Goal: Task Accomplishment & Management: Manage account settings

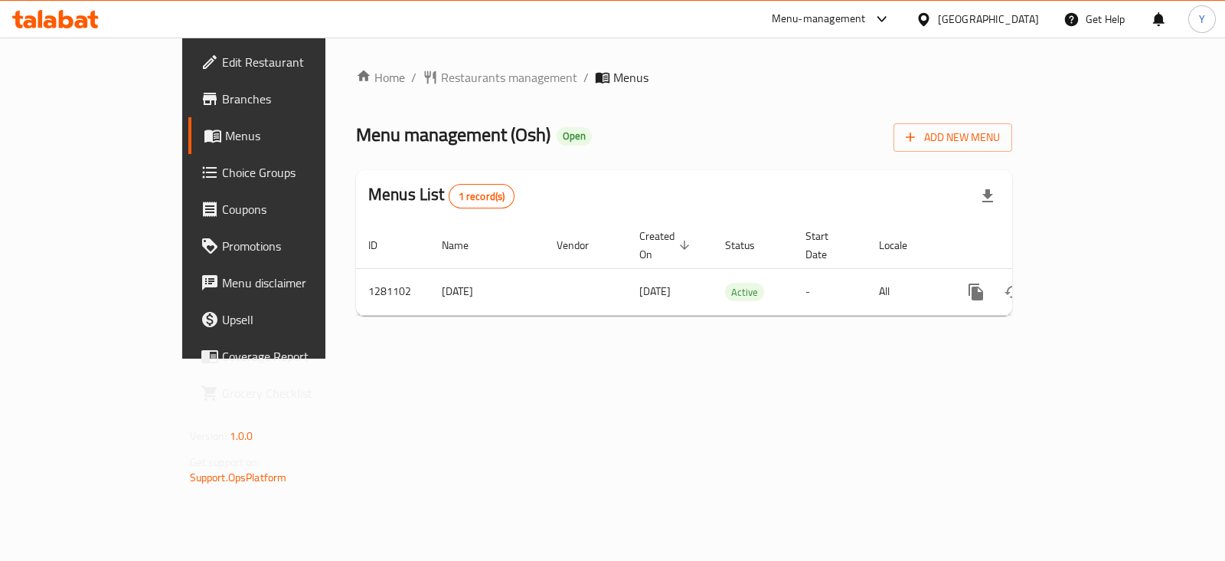
click at [222, 166] on span "Choice Groups" at bounding box center [298, 172] width 152 height 18
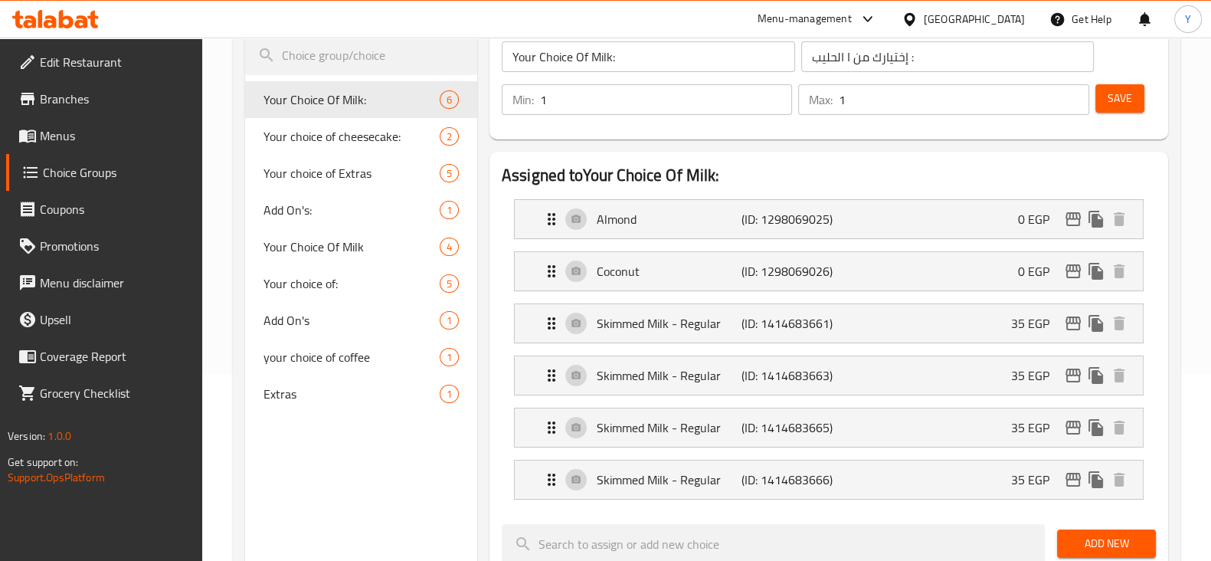
scroll to position [179, 0]
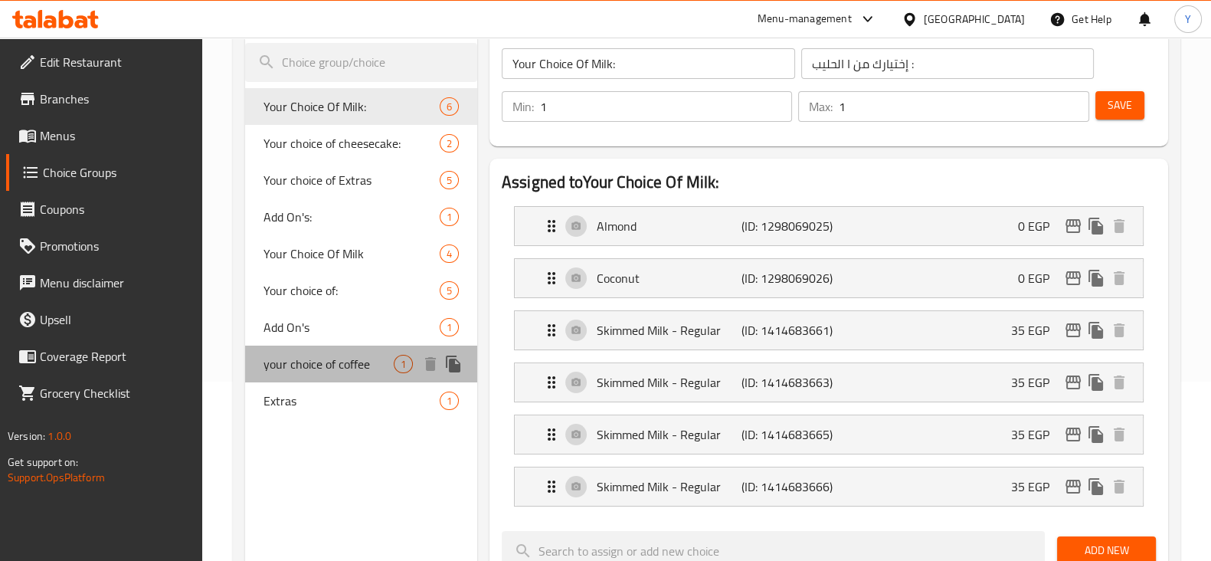
click at [379, 365] on span "your choice of coffee" at bounding box center [328, 364] width 130 height 18
type input "your choice of coffee"
type input "اختيارك من القهوه"
type input "0"
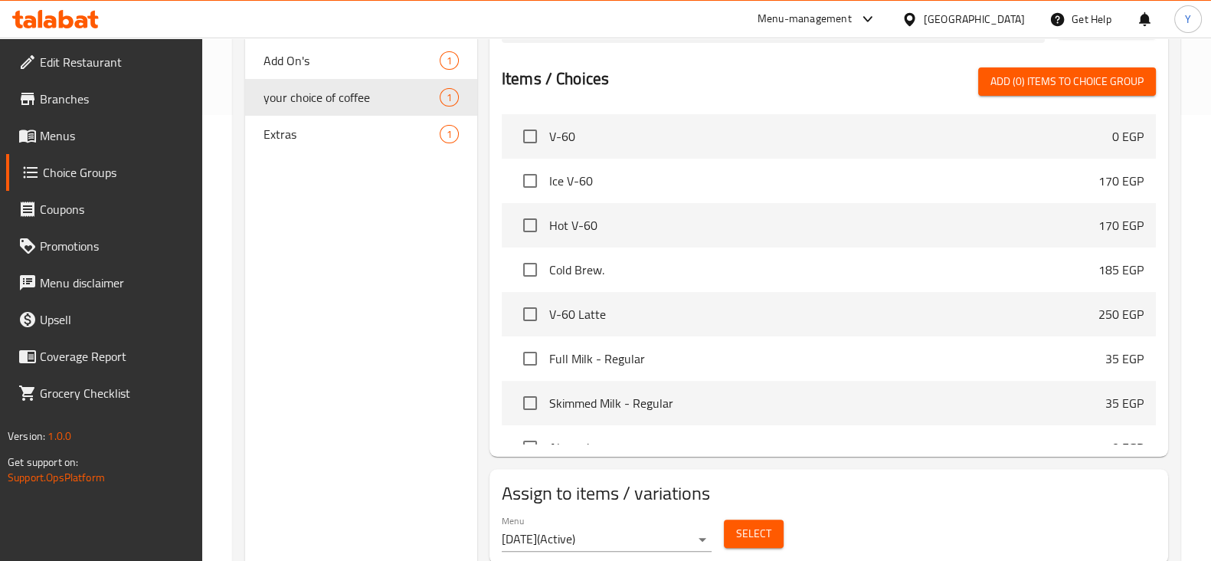
scroll to position [366, 0]
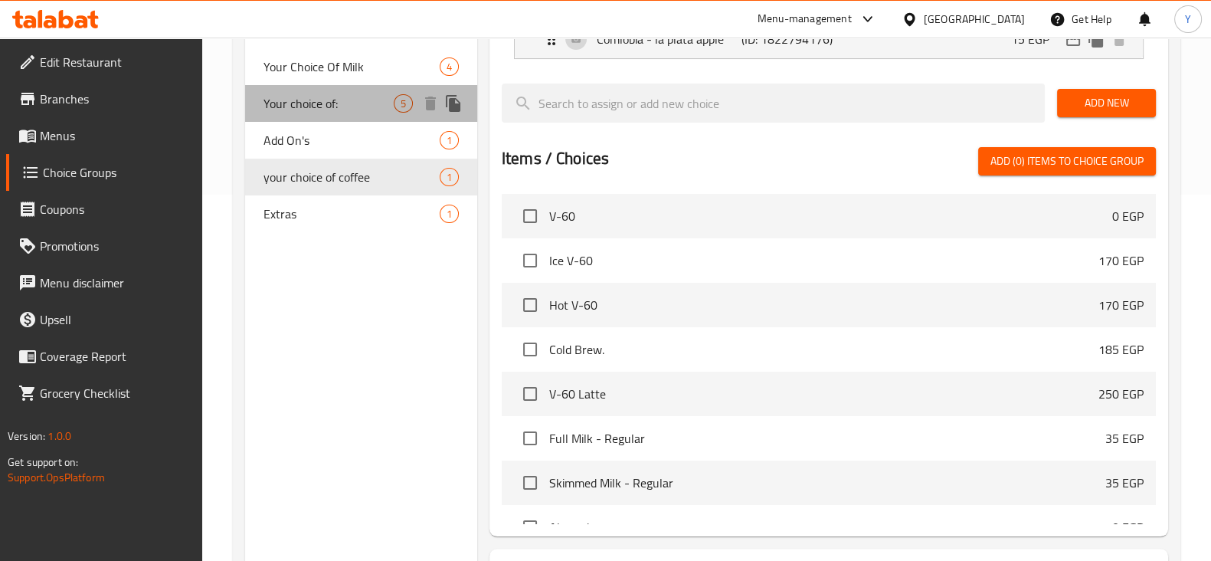
click at [329, 100] on span "Your choice of:" at bounding box center [328, 103] width 130 height 18
type input "Your choice of:"
type input "اختيارك من"
type input "1"
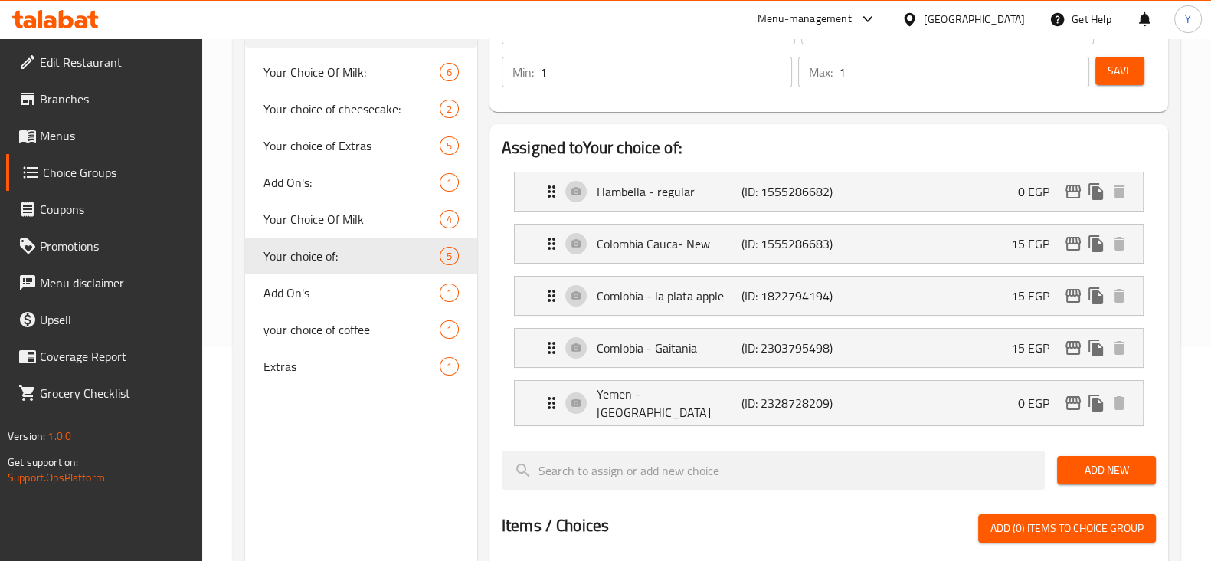
scroll to position [204, 0]
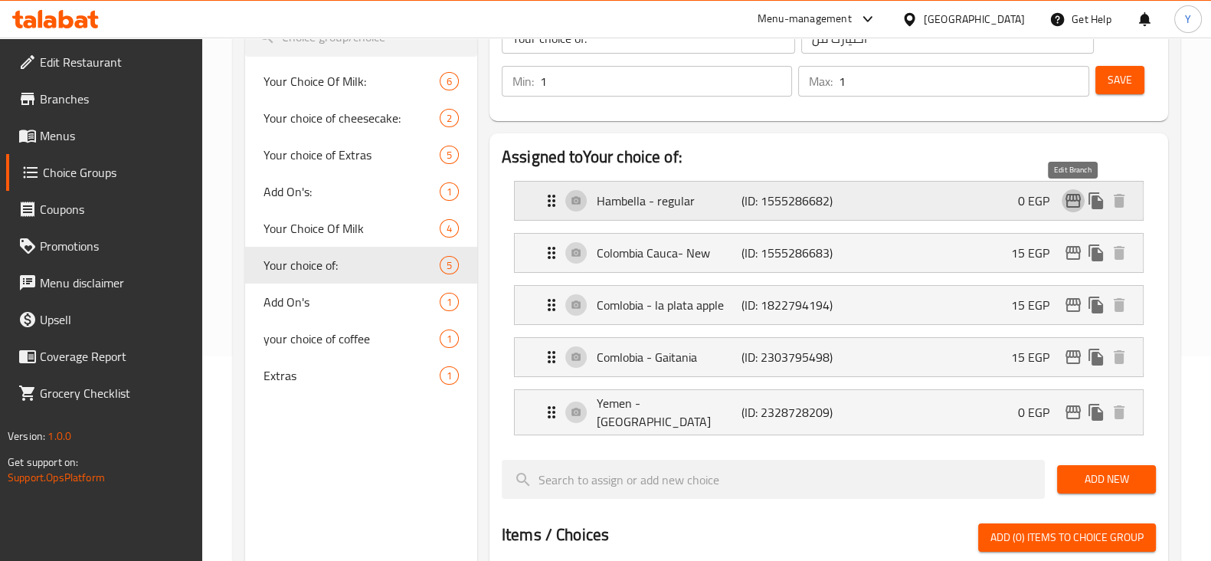
click at [1077, 195] on icon "edit" at bounding box center [1073, 200] width 18 height 18
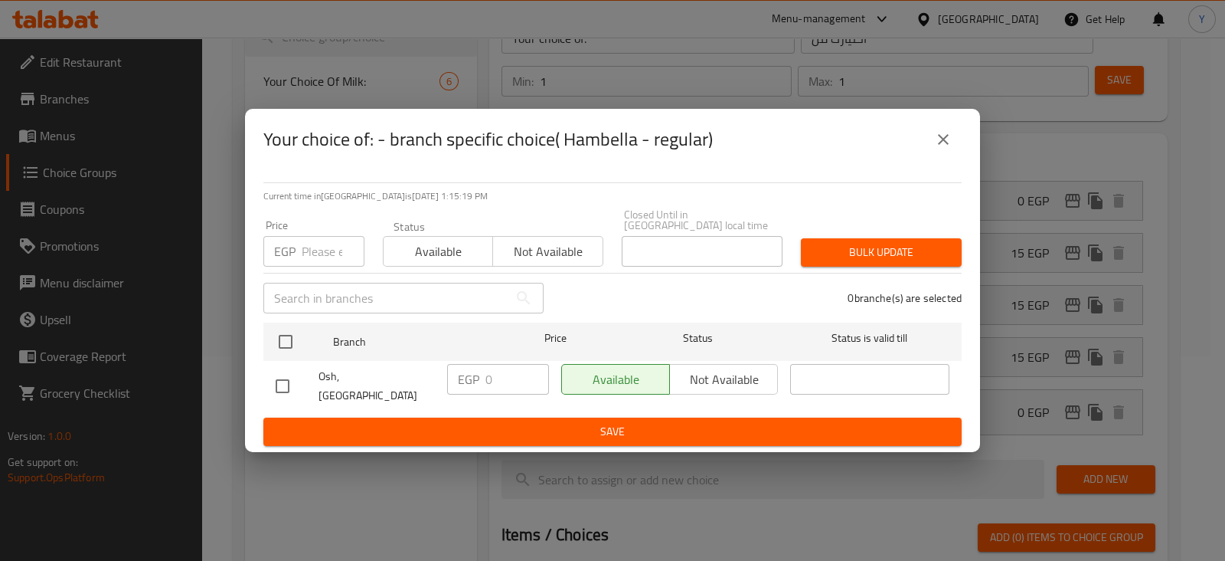
click at [1195, 221] on div "Your choice of: - branch specific choice( Hambella - regular) Current time in […" at bounding box center [612, 280] width 1225 height 561
click at [931, 143] on button "close" at bounding box center [943, 139] width 37 height 37
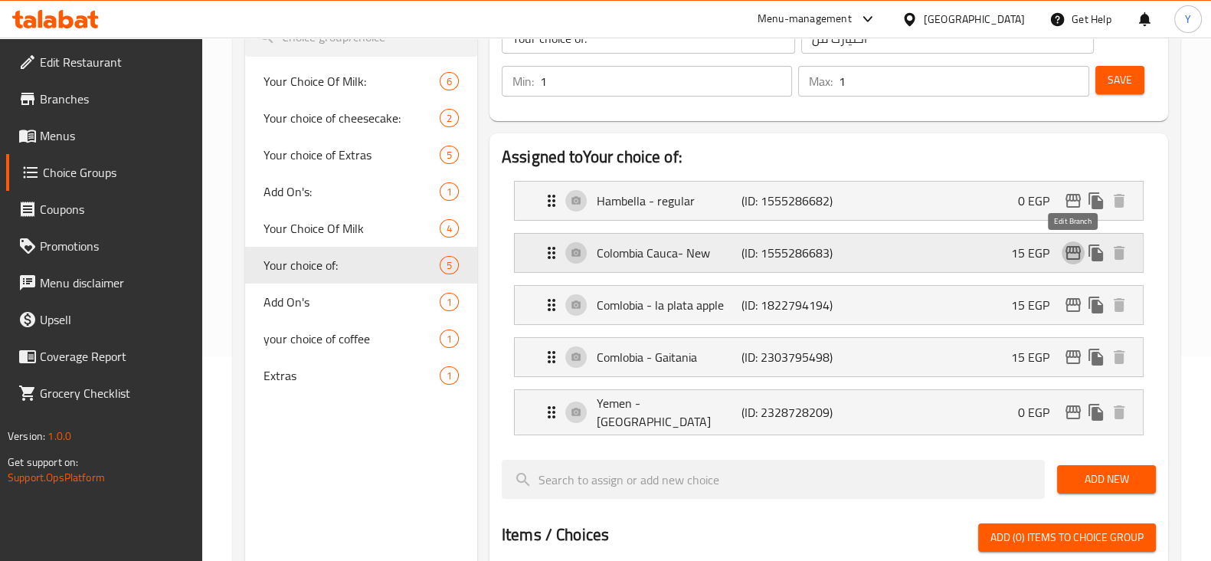
click at [1077, 252] on icon "edit" at bounding box center [1072, 253] width 15 height 14
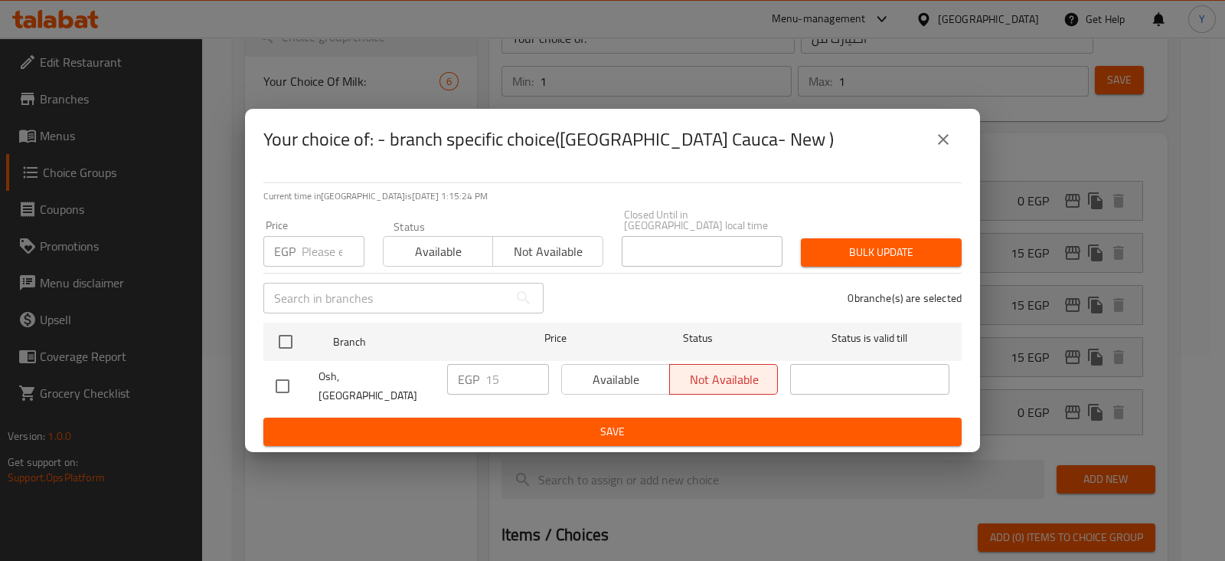
click at [605, 373] on div "Available Not available" at bounding box center [669, 379] width 217 height 31
click at [606, 378] on div "Available Not available" at bounding box center [669, 379] width 217 height 31
click at [496, 382] on div "EGP 15 ​" at bounding box center [498, 386] width 114 height 57
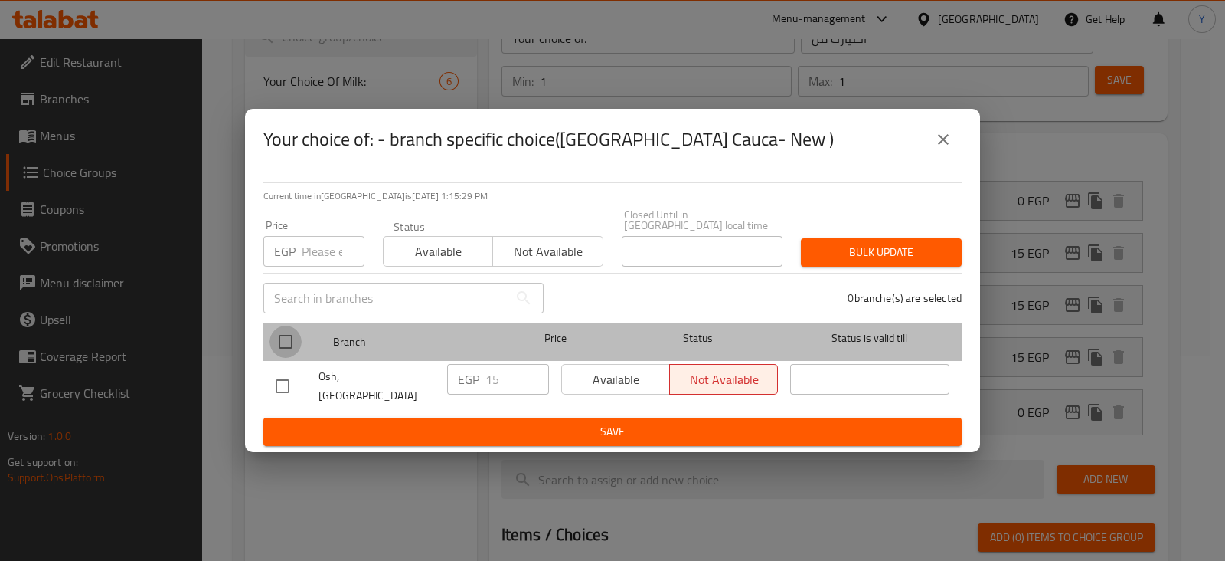
click at [286, 341] on input "checkbox" at bounding box center [286, 341] width 32 height 32
checkbox input "true"
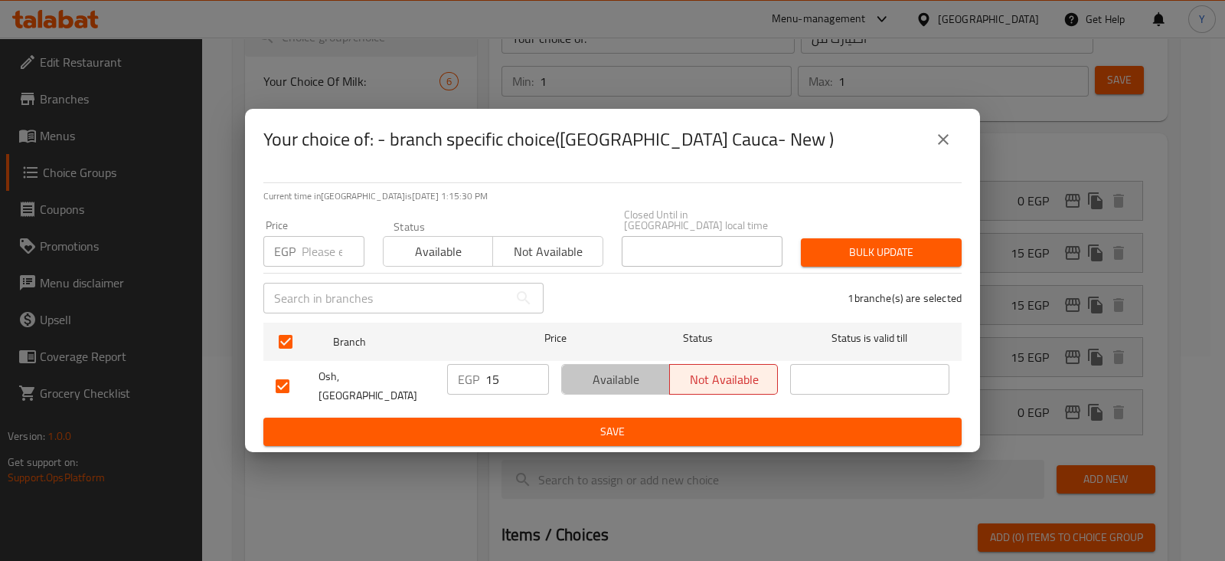
click at [623, 373] on span "Available" at bounding box center [616, 379] width 96 height 22
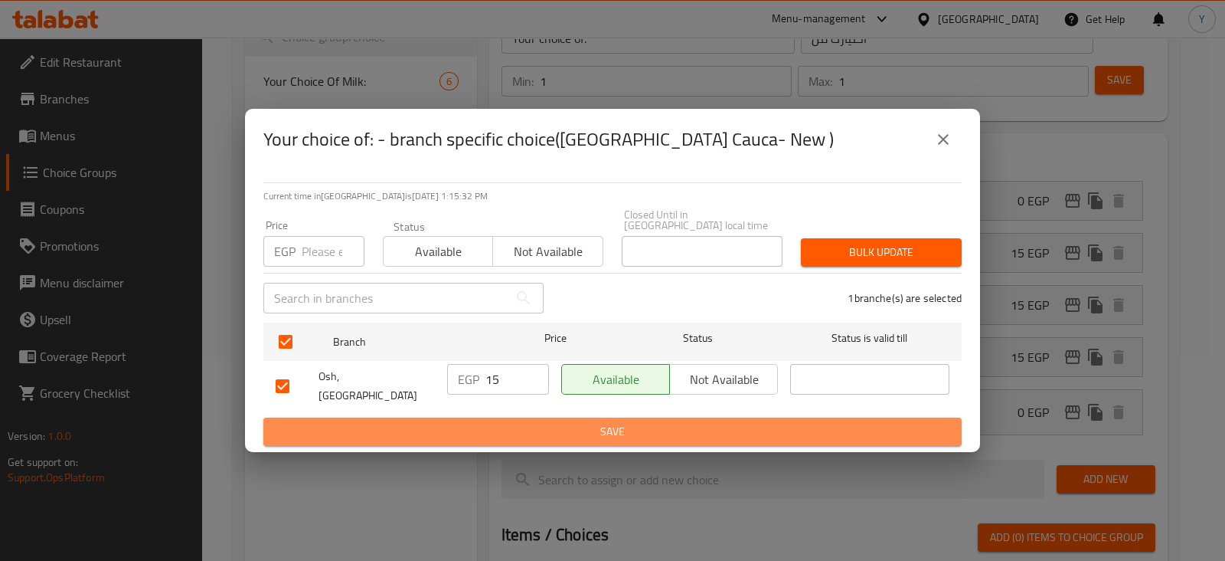
click at [623, 424] on span "Save" at bounding box center [613, 431] width 674 height 19
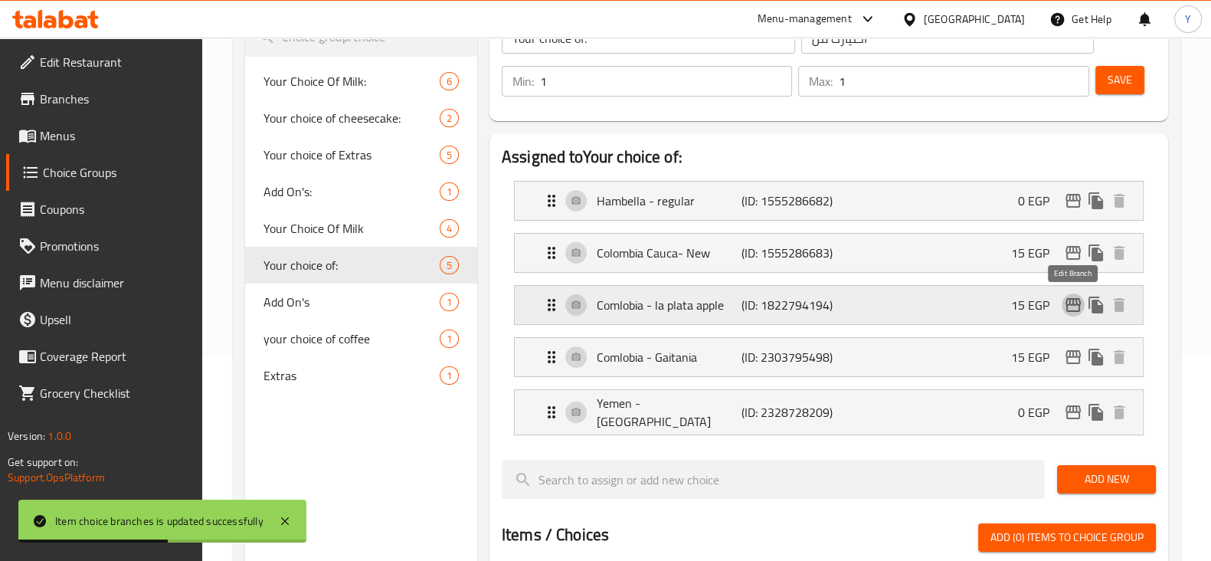
click at [1076, 304] on icon "edit" at bounding box center [1073, 305] width 18 height 18
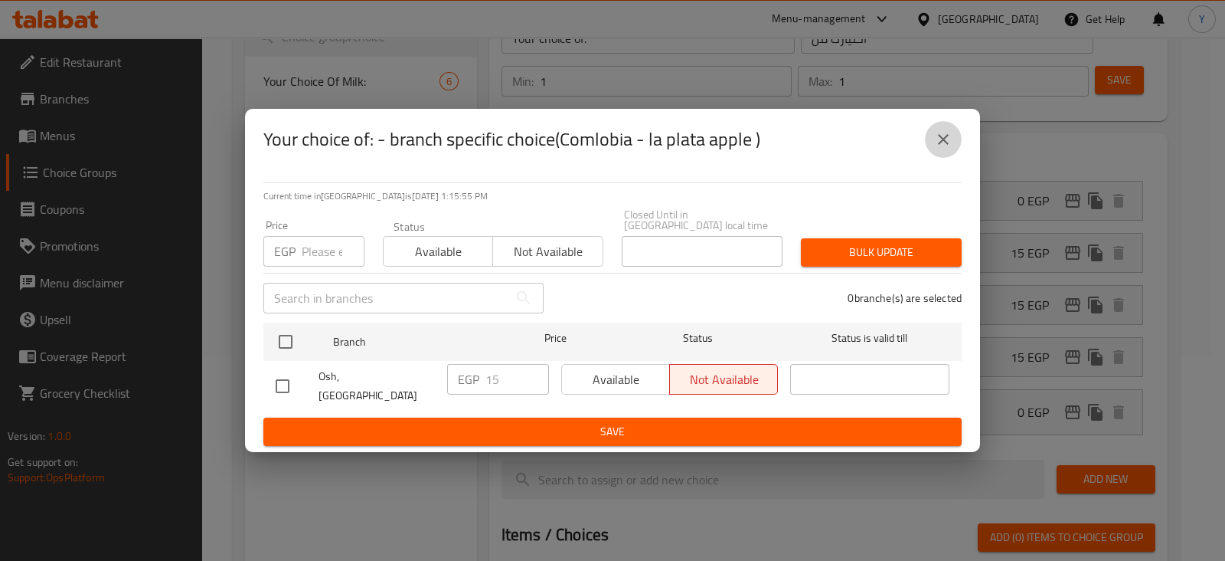
click at [942, 145] on icon "close" at bounding box center [943, 139] width 18 height 18
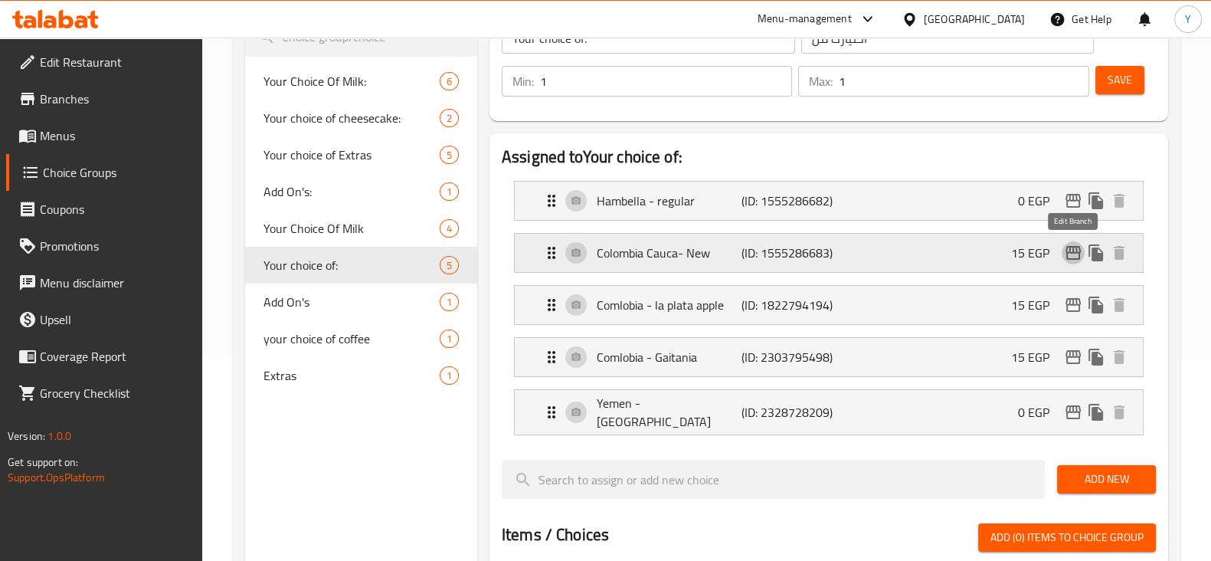
click at [1077, 250] on icon "edit" at bounding box center [1073, 253] width 18 height 18
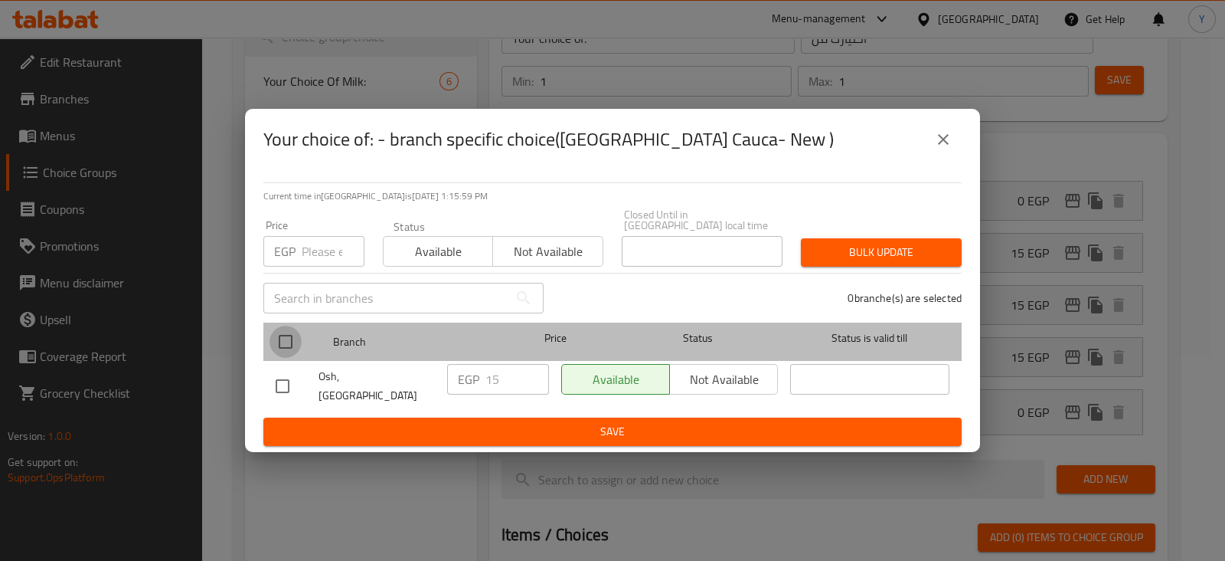
click at [283, 342] on input "checkbox" at bounding box center [286, 341] width 32 height 32
checkbox input "true"
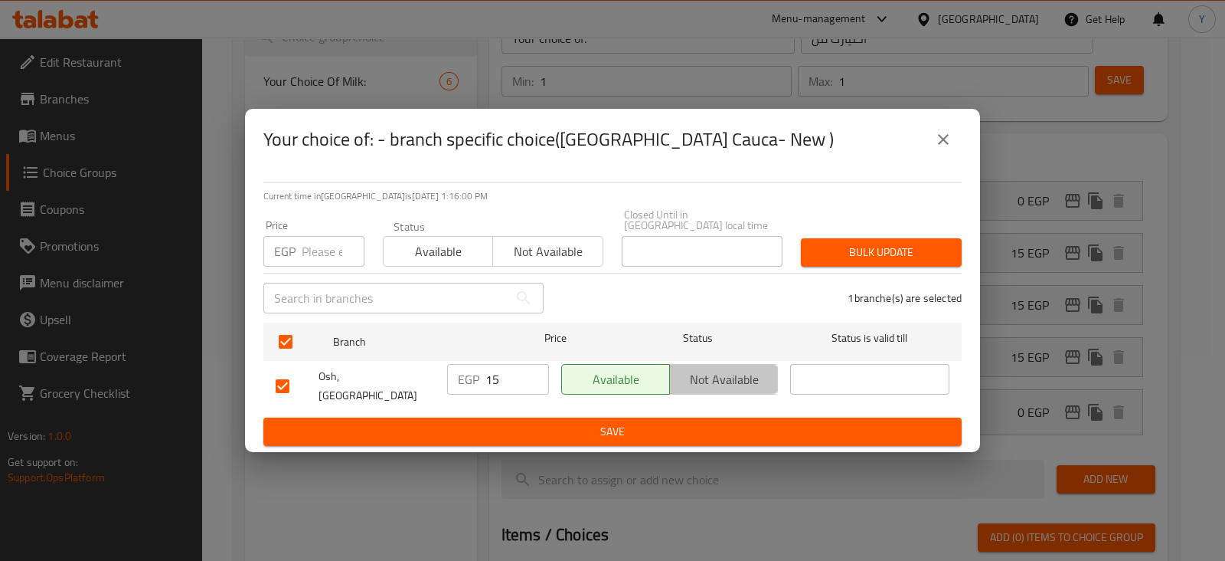
click at [712, 393] on button "Not available" at bounding box center [723, 379] width 109 height 31
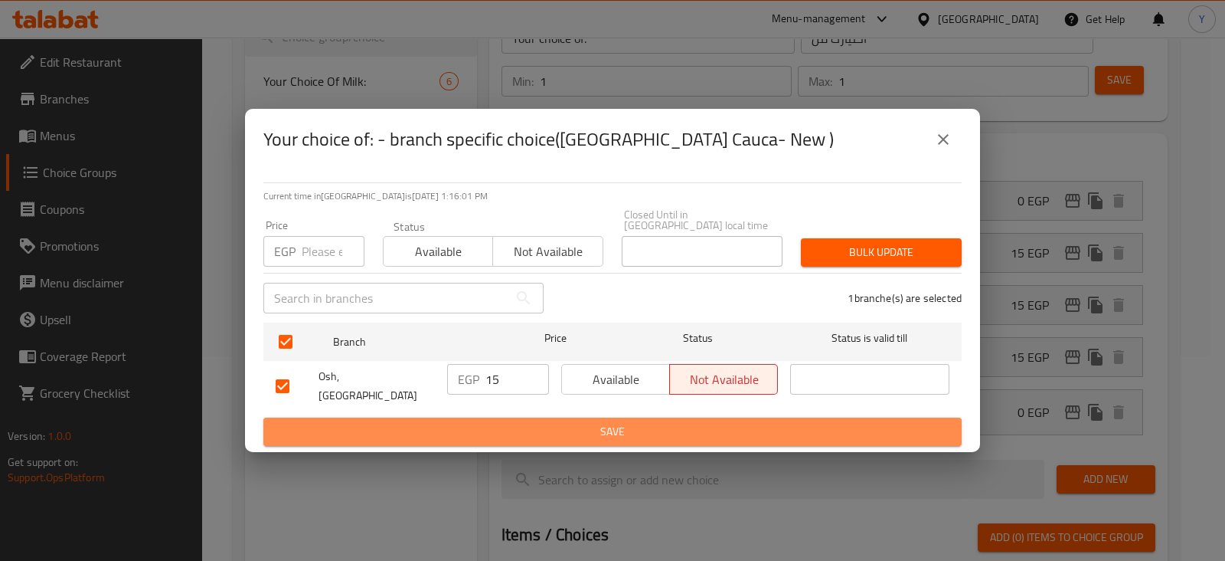
click at [723, 422] on span "Save" at bounding box center [613, 431] width 674 height 19
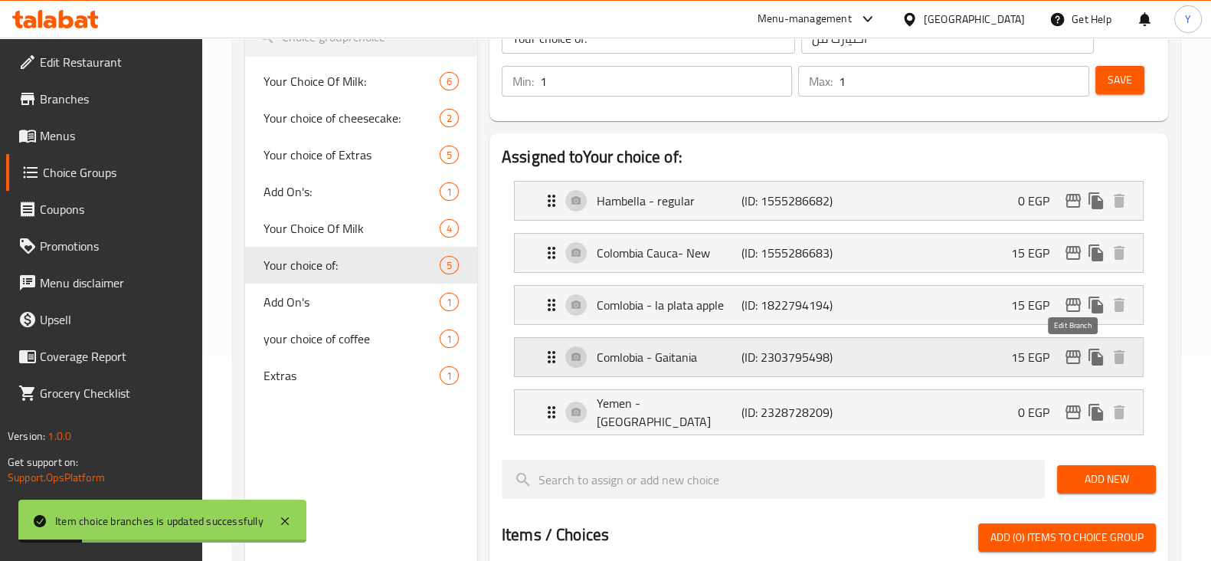
click at [1080, 353] on icon "edit" at bounding box center [1072, 357] width 15 height 14
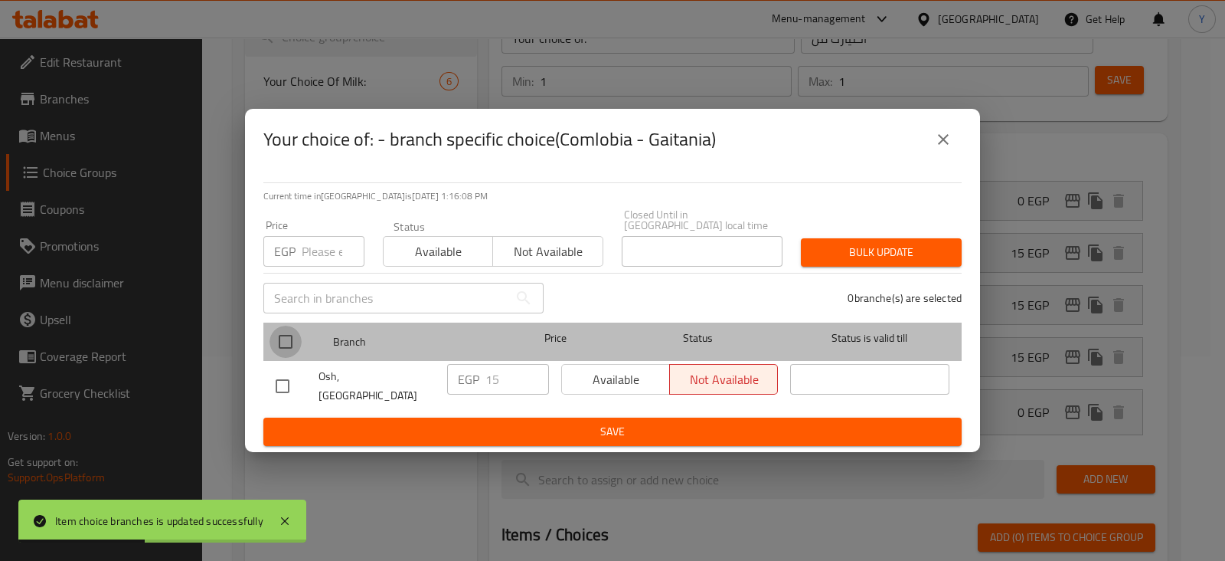
click at [291, 344] on input "checkbox" at bounding box center [286, 341] width 32 height 32
checkbox input "true"
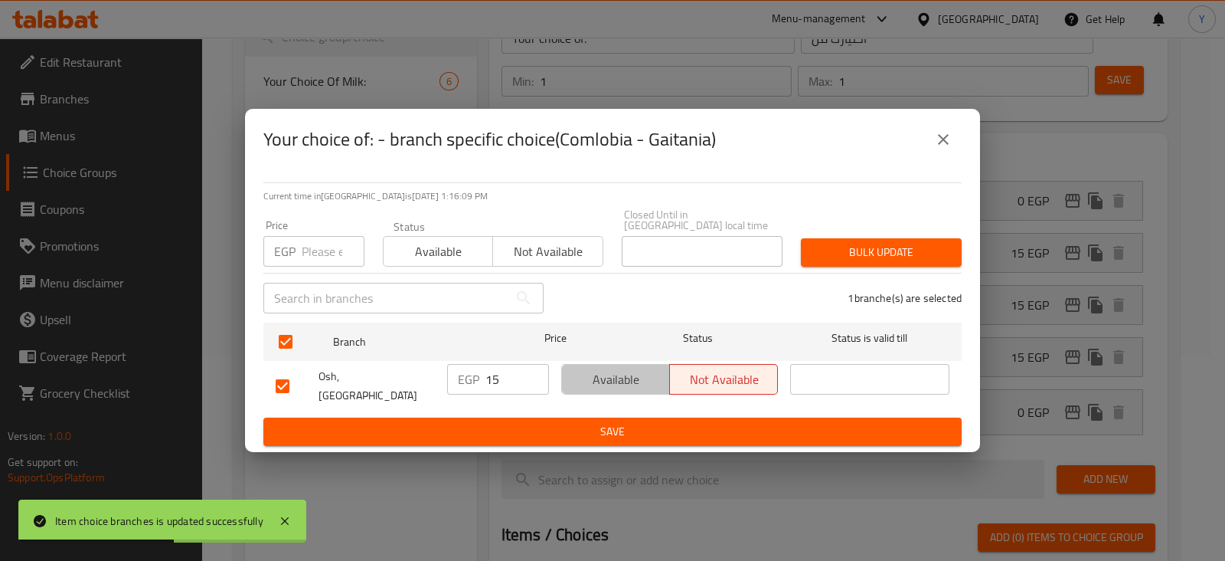
click at [610, 387] on span "Available" at bounding box center [616, 379] width 96 height 22
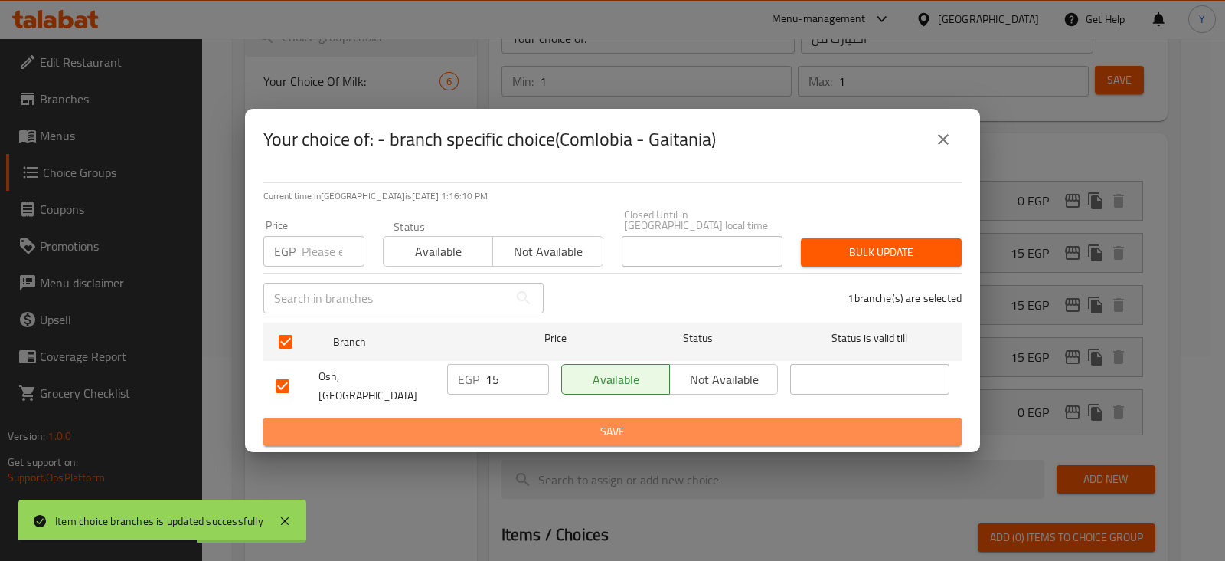
click at [611, 422] on span "Save" at bounding box center [613, 431] width 674 height 19
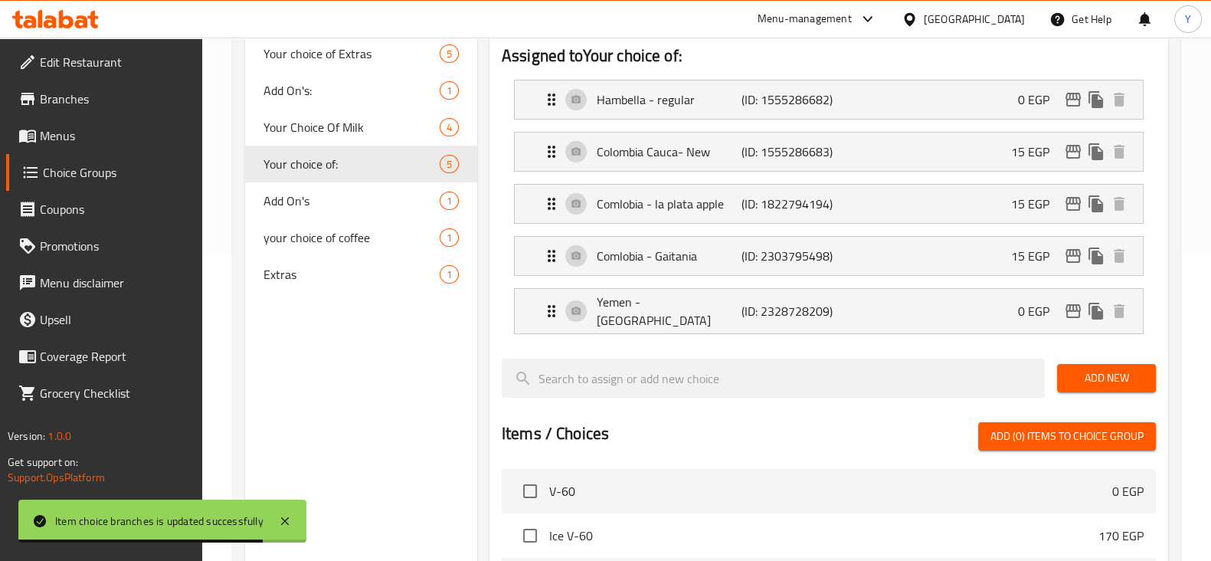
scroll to position [0, 0]
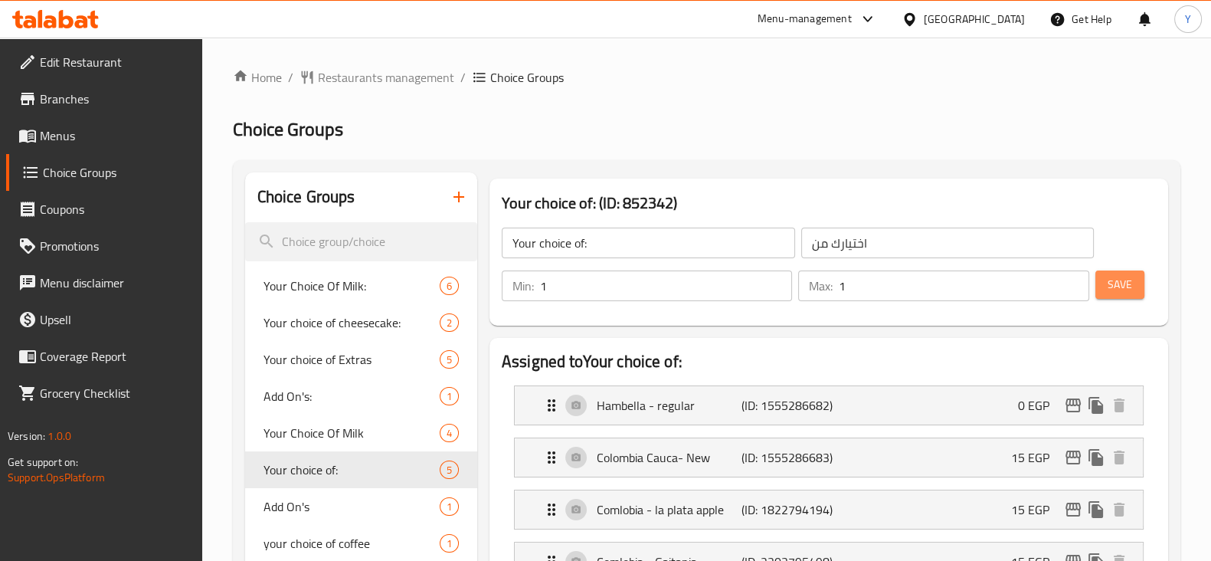
click at [1118, 275] on span "Save" at bounding box center [1119, 284] width 25 height 19
